Goal: Transaction & Acquisition: Book appointment/travel/reservation

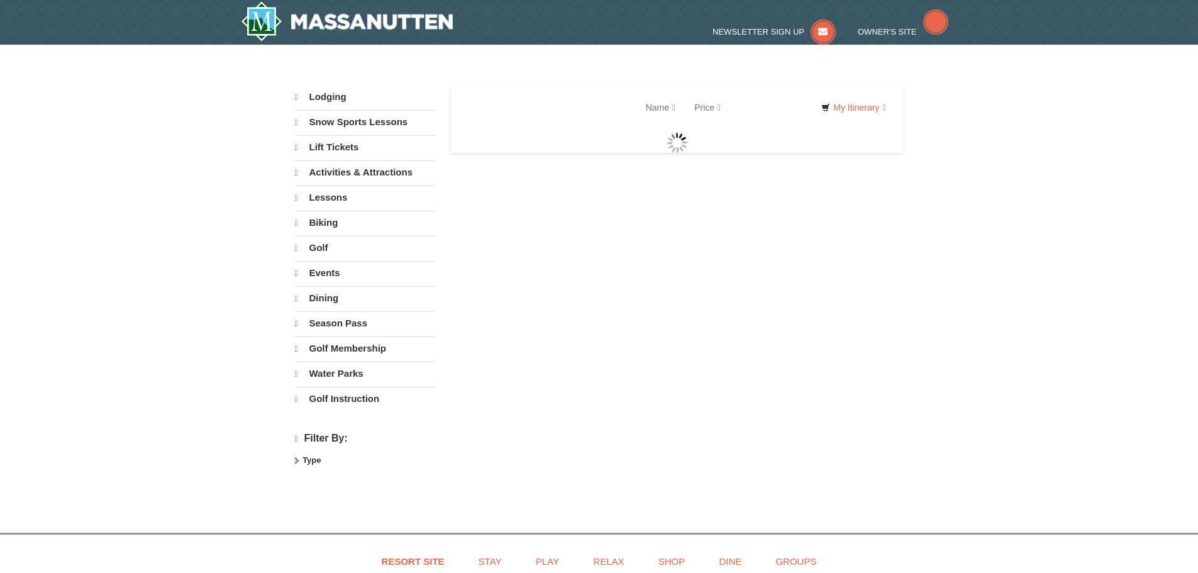
select select "9"
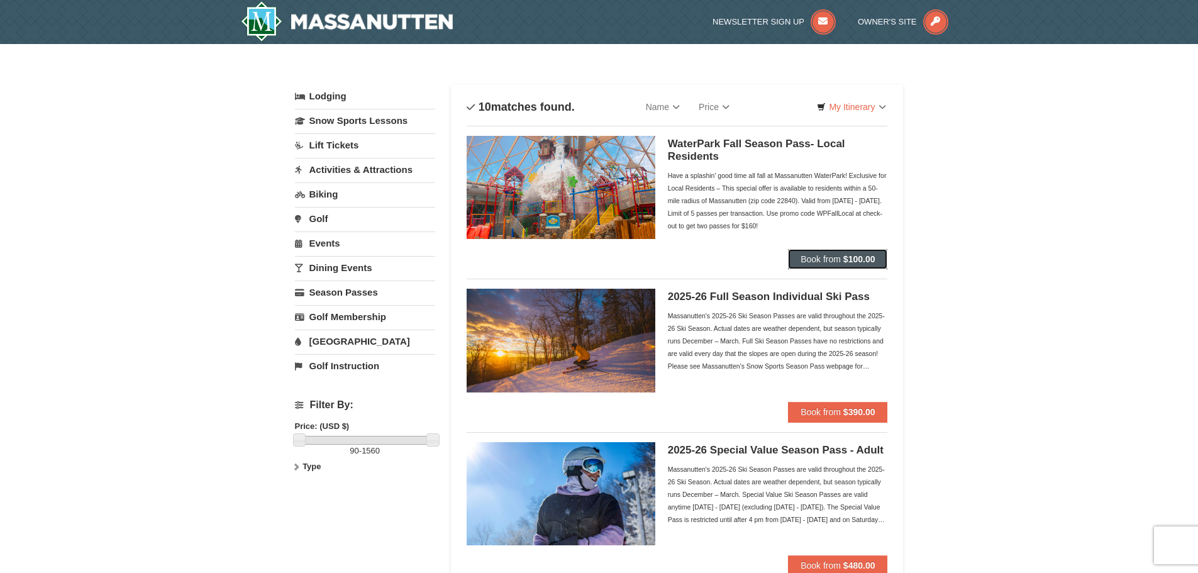
click at [851, 250] on button "Book from $100.00" at bounding box center [837, 259] width 99 height 20
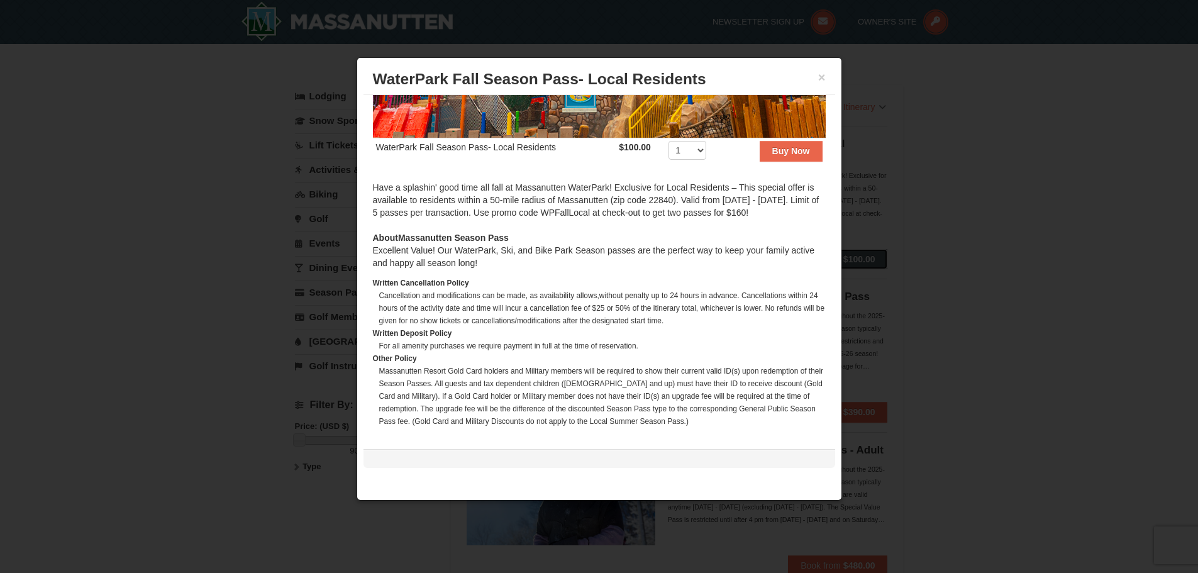
scroll to position [235, 0]
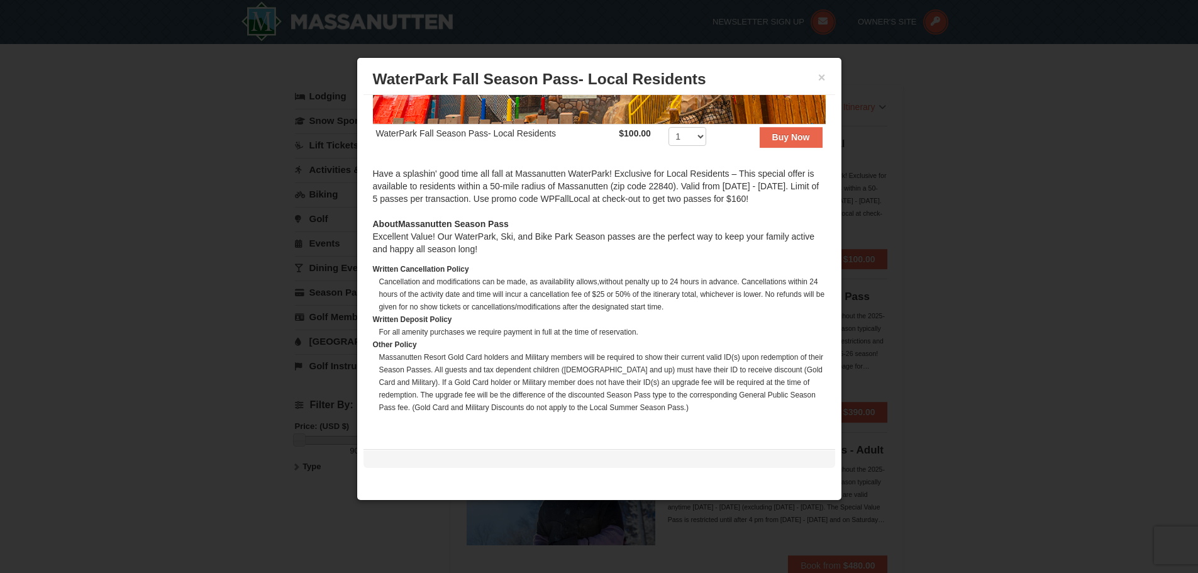
click at [1068, 358] on div at bounding box center [599, 286] width 1198 height 573
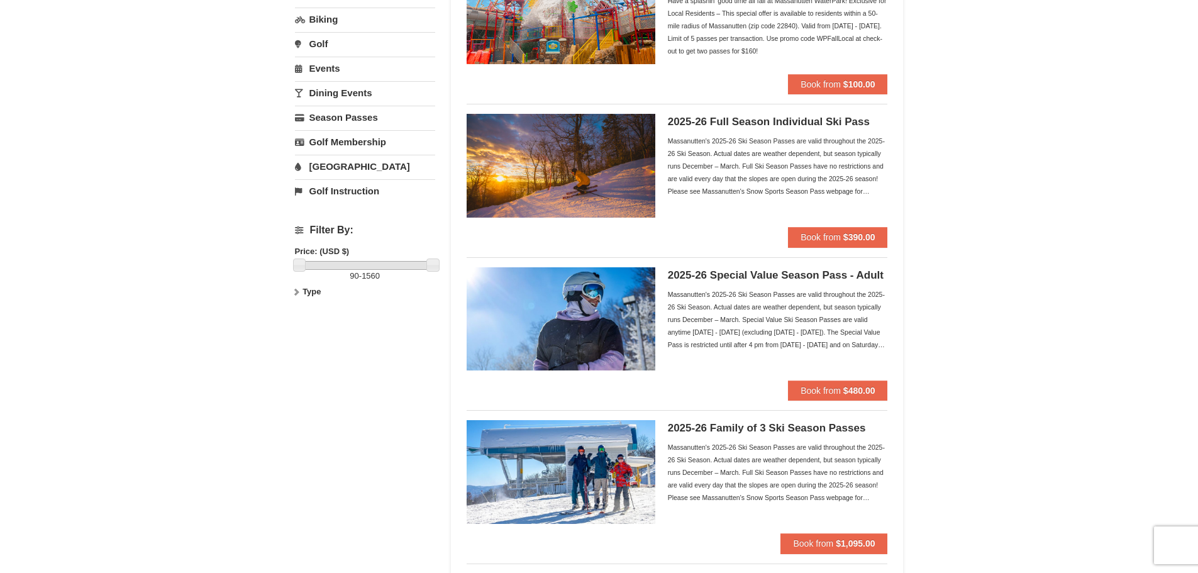
scroll to position [0, 0]
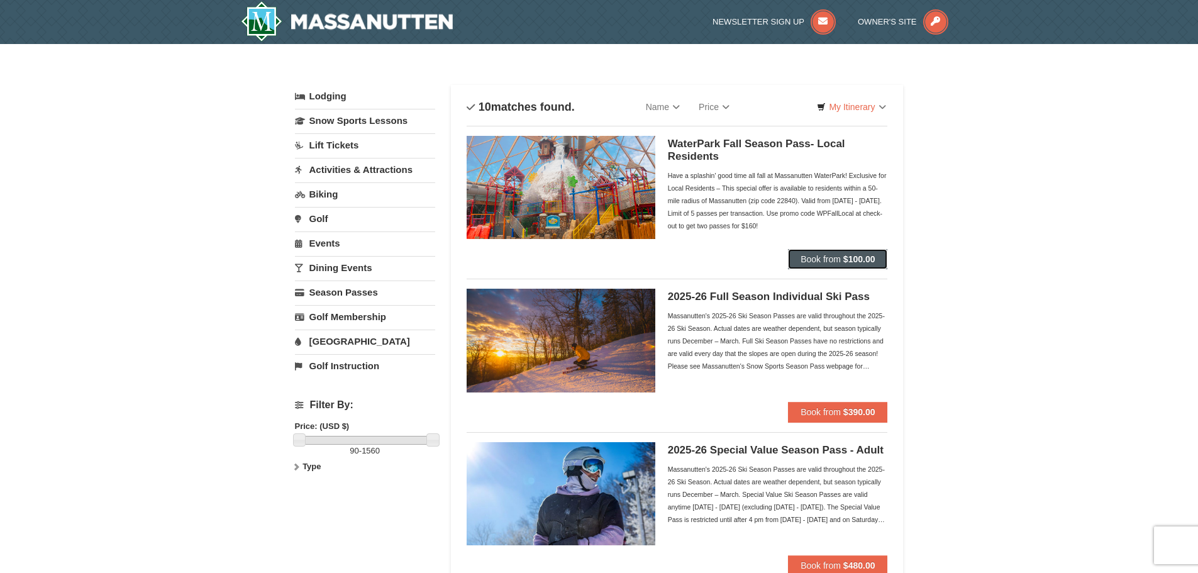
click at [853, 262] on strong "$100.00" at bounding box center [859, 259] width 32 height 10
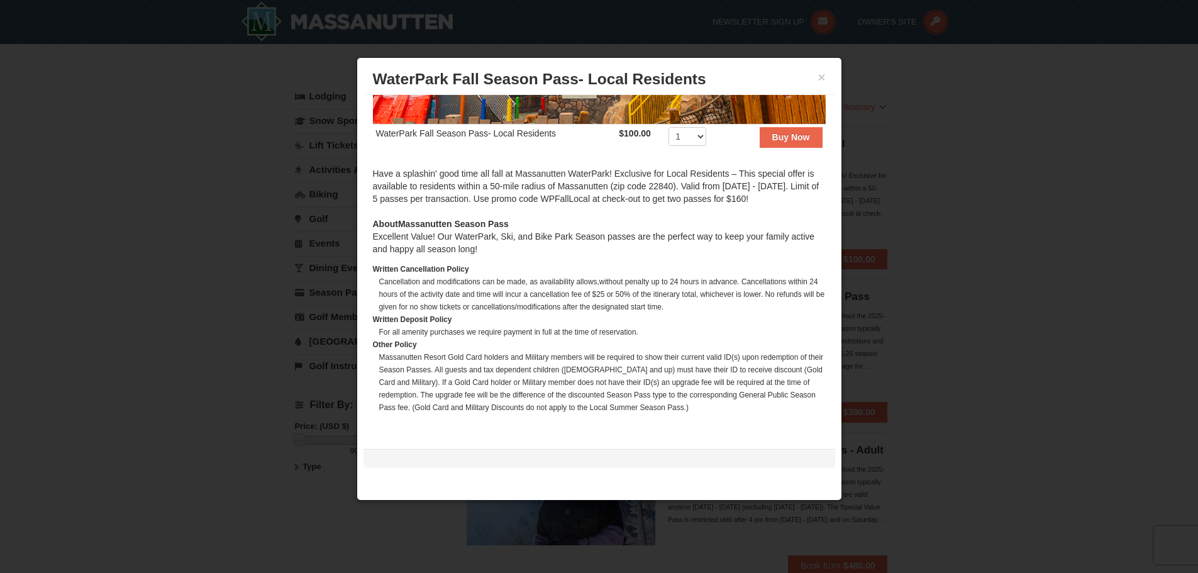
click at [959, 266] on div at bounding box center [599, 286] width 1198 height 573
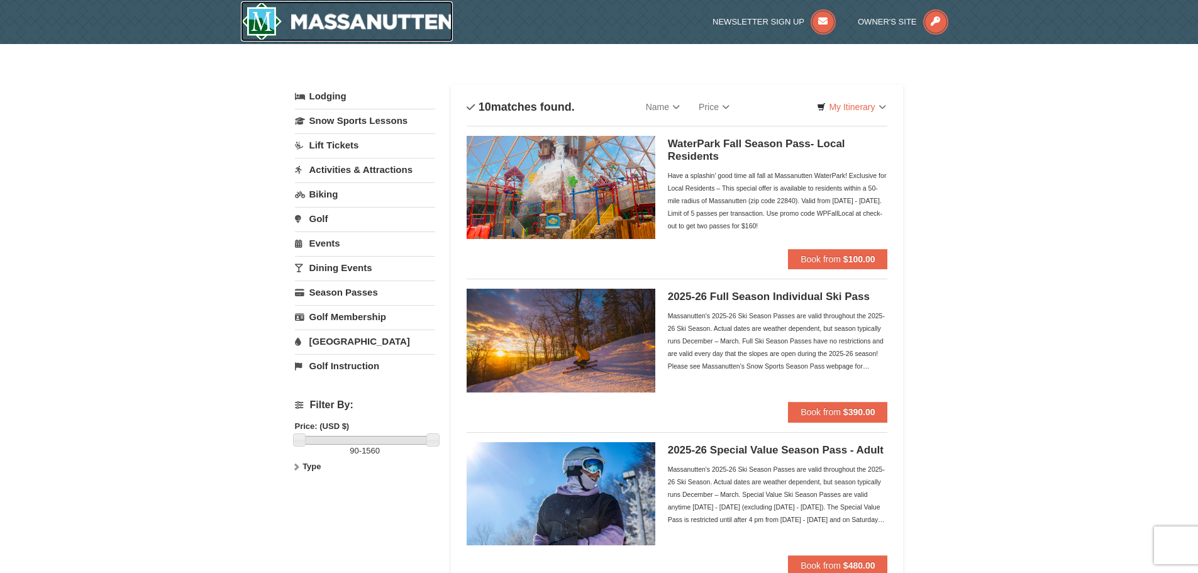
click at [266, 18] on img at bounding box center [347, 21] width 212 height 40
